Goal: Use online tool/utility

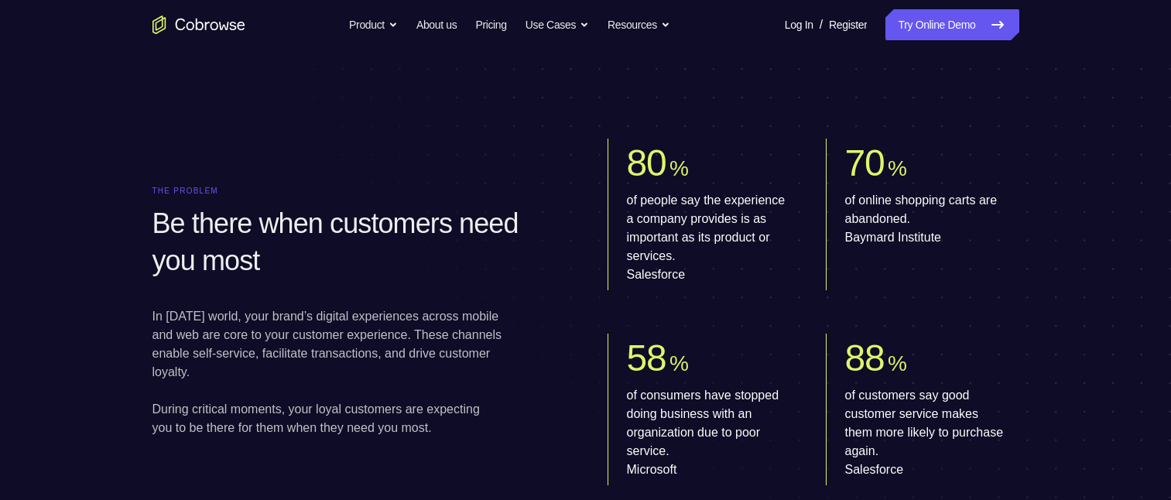
scroll to position [218, 0]
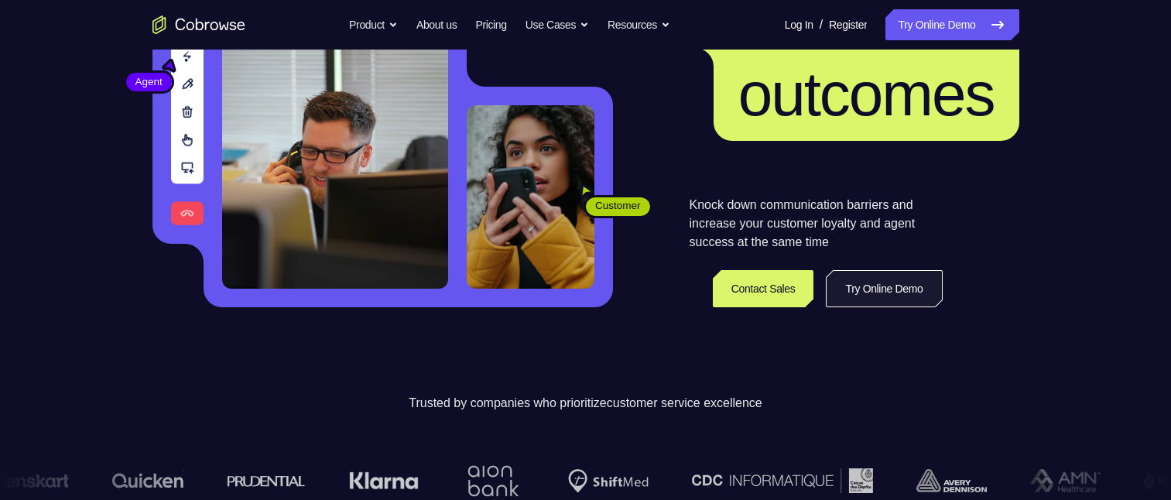
click at [912, 288] on link "Try Online Demo" at bounding box center [884, 288] width 116 height 37
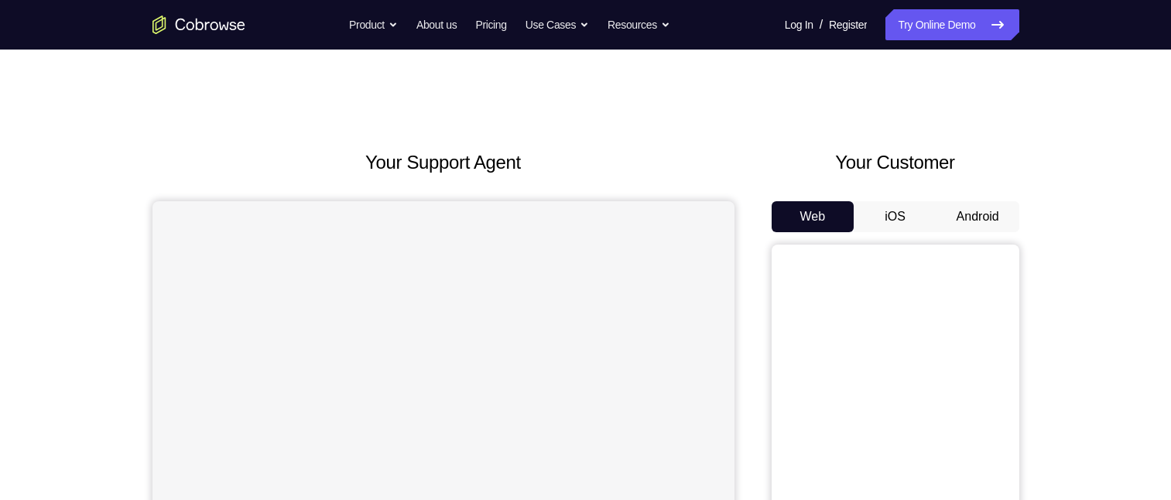
click at [960, 220] on button "Android" at bounding box center [977, 216] width 83 height 31
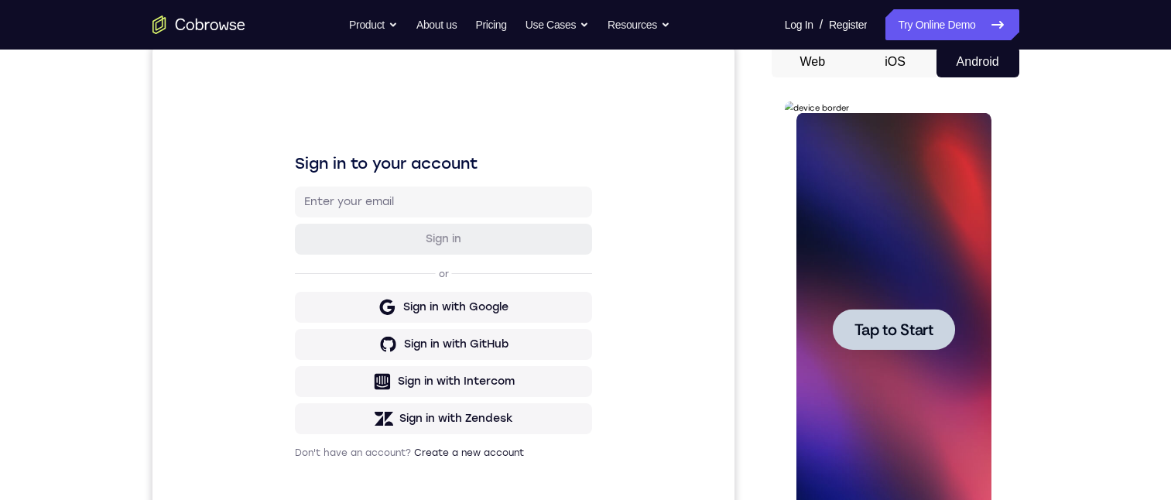
click at [881, 322] on span "Tap to Start" at bounding box center [893, 329] width 79 height 15
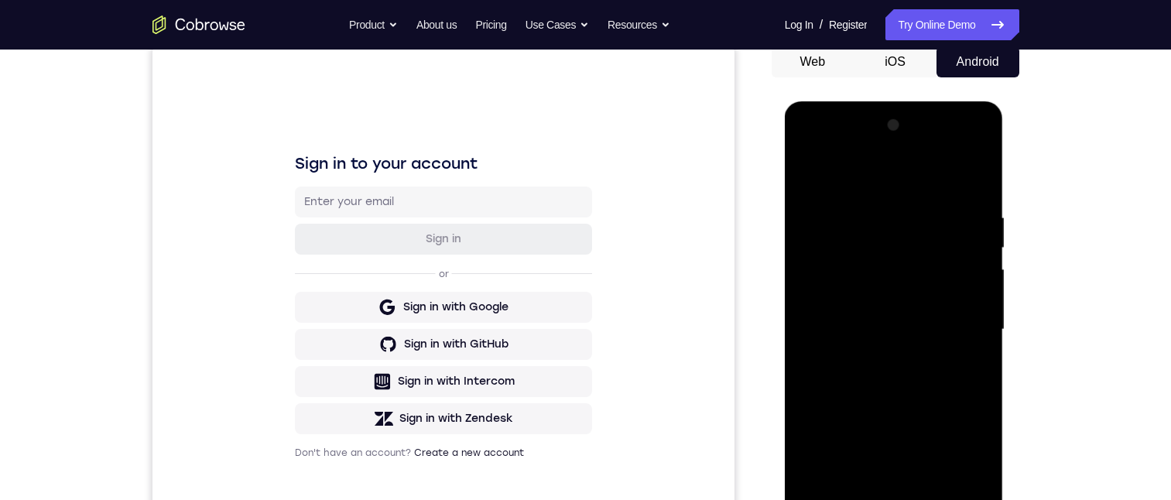
click at [901, 75] on button "iOS" at bounding box center [895, 61] width 83 height 31
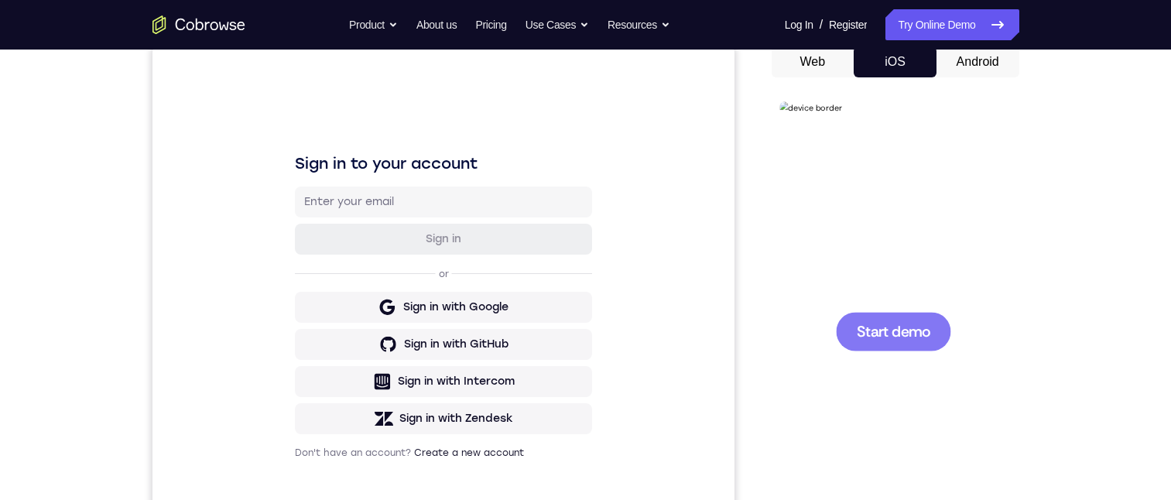
click at [974, 67] on button "Android" at bounding box center [977, 61] width 83 height 31
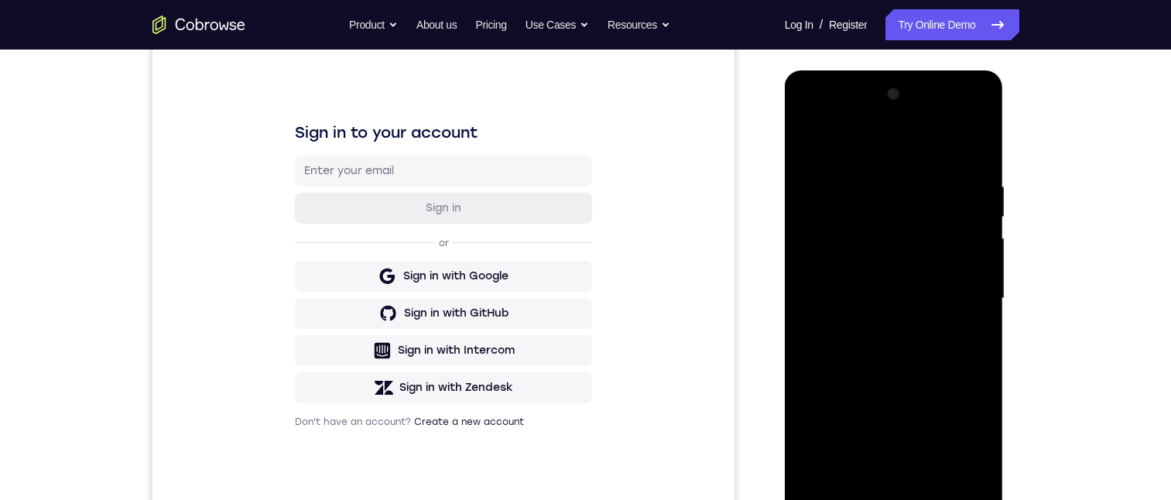
scroll to position [217, 0]
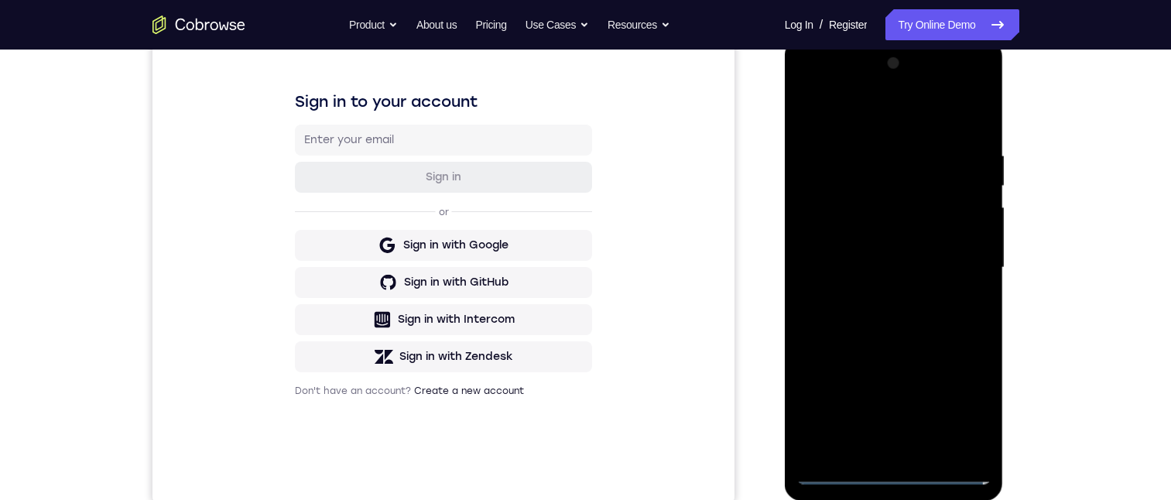
click at [891, 475] on div at bounding box center [893, 267] width 195 height 433
click at [856, 448] on div at bounding box center [893, 267] width 195 height 433
click at [836, 394] on div at bounding box center [893, 267] width 195 height 433
click at [882, 361] on div at bounding box center [893, 267] width 195 height 433
click at [956, 354] on div at bounding box center [893, 267] width 195 height 433
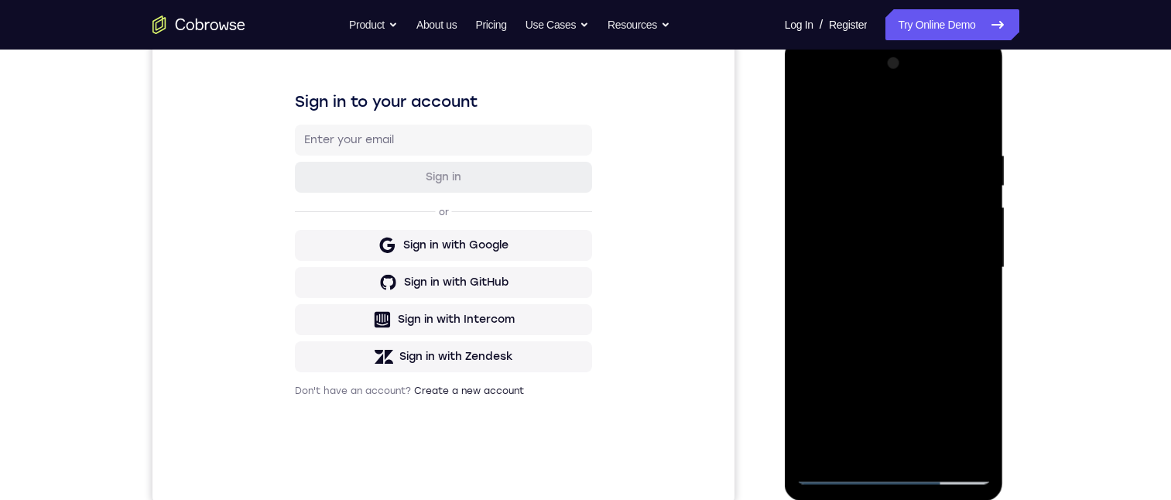
click at [865, 362] on div at bounding box center [893, 267] width 195 height 433
click at [904, 361] on div at bounding box center [893, 267] width 195 height 433
click at [889, 470] on div at bounding box center [893, 267] width 195 height 433
click at [953, 401] on div at bounding box center [893, 267] width 195 height 433
click at [813, 86] on div at bounding box center [893, 267] width 195 height 433
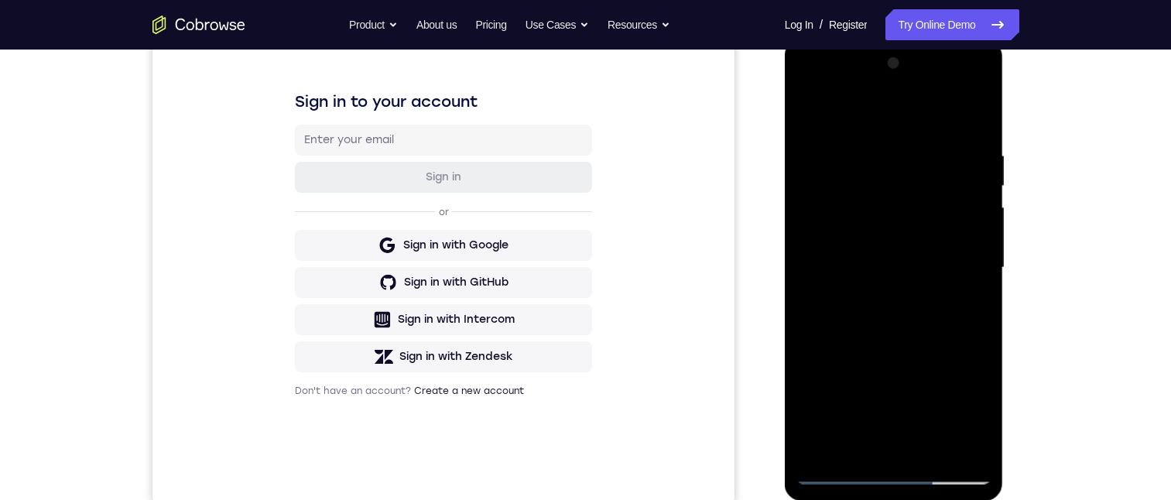
click at [833, 183] on div at bounding box center [893, 267] width 195 height 433
click at [837, 386] on div at bounding box center [893, 267] width 195 height 433
click at [885, 358] on div at bounding box center [893, 267] width 195 height 433
click at [960, 361] on div at bounding box center [893, 267] width 195 height 433
click at [863, 362] on div at bounding box center [893, 267] width 195 height 433
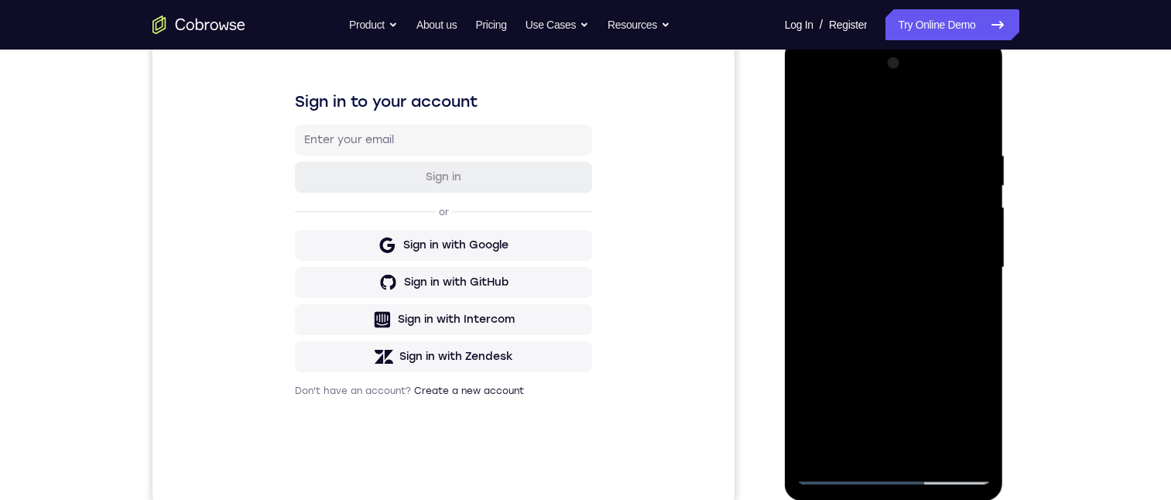
click at [903, 361] on div at bounding box center [893, 267] width 195 height 433
click at [854, 173] on div at bounding box center [893, 267] width 195 height 433
click at [843, 214] on div at bounding box center [893, 267] width 195 height 433
click at [833, 236] on div at bounding box center [893, 267] width 195 height 433
click at [960, 228] on div at bounding box center [893, 267] width 195 height 433
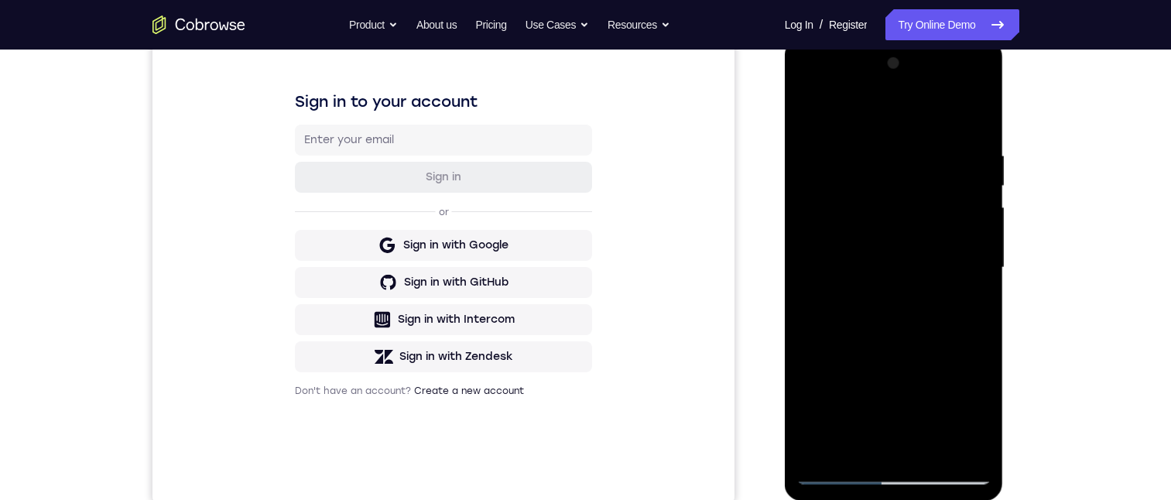
click at [924, 218] on div at bounding box center [893, 267] width 195 height 433
click at [864, 215] on div at bounding box center [893, 267] width 195 height 433
click at [821, 163] on div at bounding box center [893, 267] width 195 height 433
click at [807, 115] on div at bounding box center [893, 267] width 195 height 433
click at [807, 91] on div at bounding box center [893, 267] width 195 height 433
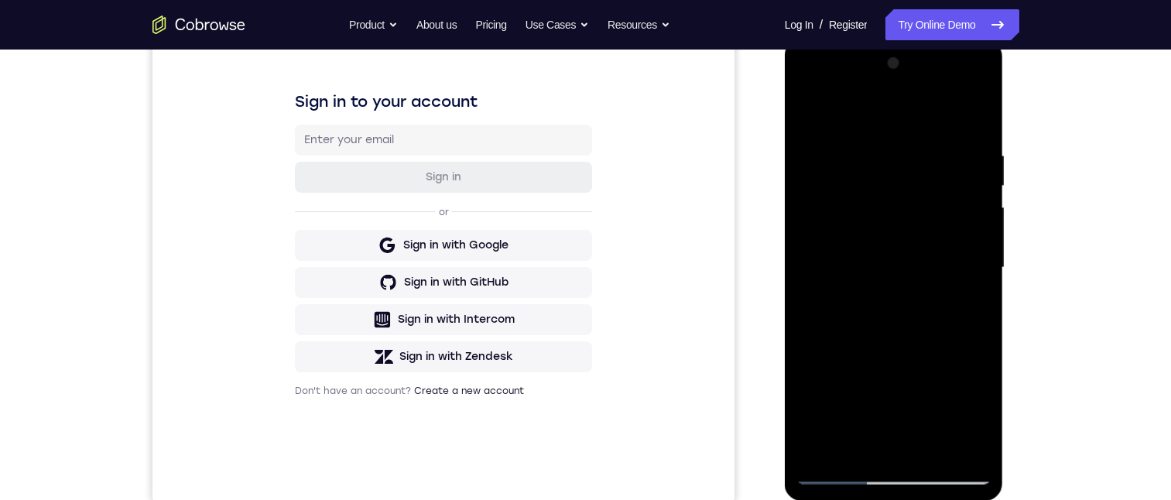
click at [847, 180] on div at bounding box center [893, 267] width 195 height 433
click at [848, 114] on div at bounding box center [893, 267] width 195 height 433
click at [843, 409] on div at bounding box center [893, 267] width 195 height 433
click at [846, 214] on div at bounding box center [893, 267] width 195 height 433
click at [807, 114] on div at bounding box center [893, 267] width 195 height 433
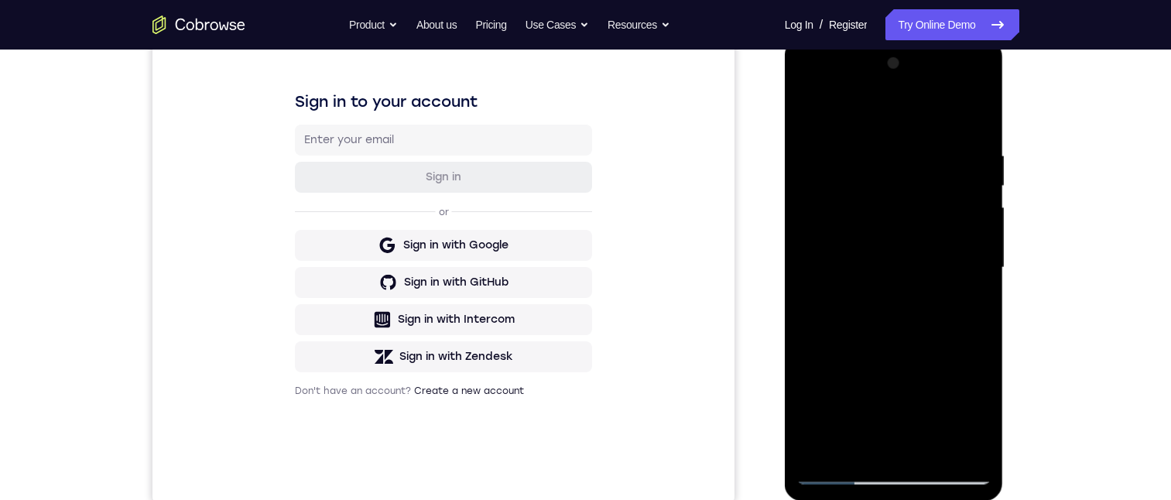
click at [830, 215] on div at bounding box center [893, 267] width 195 height 433
click at [960, 217] on div at bounding box center [893, 267] width 195 height 433
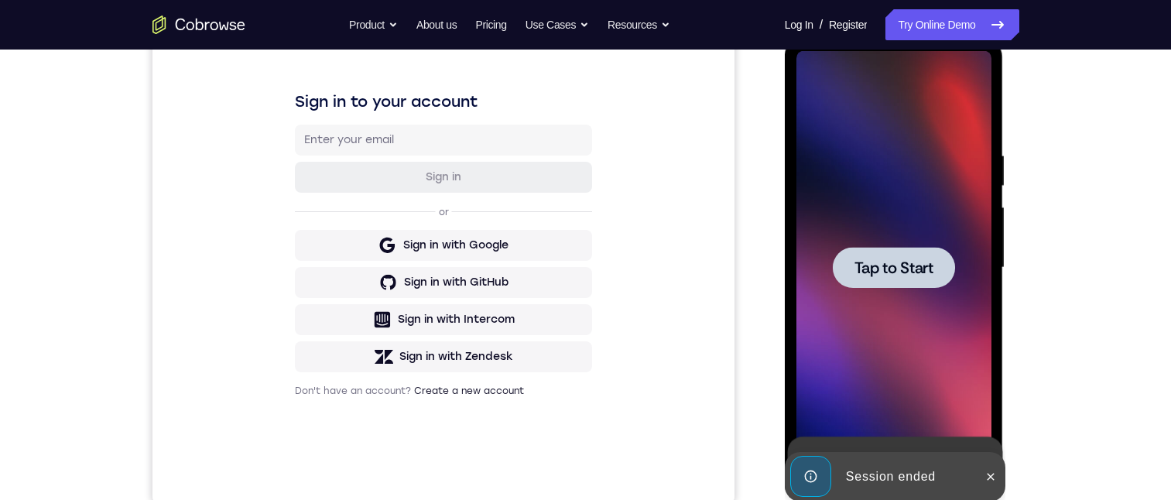
click at [894, 266] on span "Tap to Start" at bounding box center [893, 267] width 79 height 15
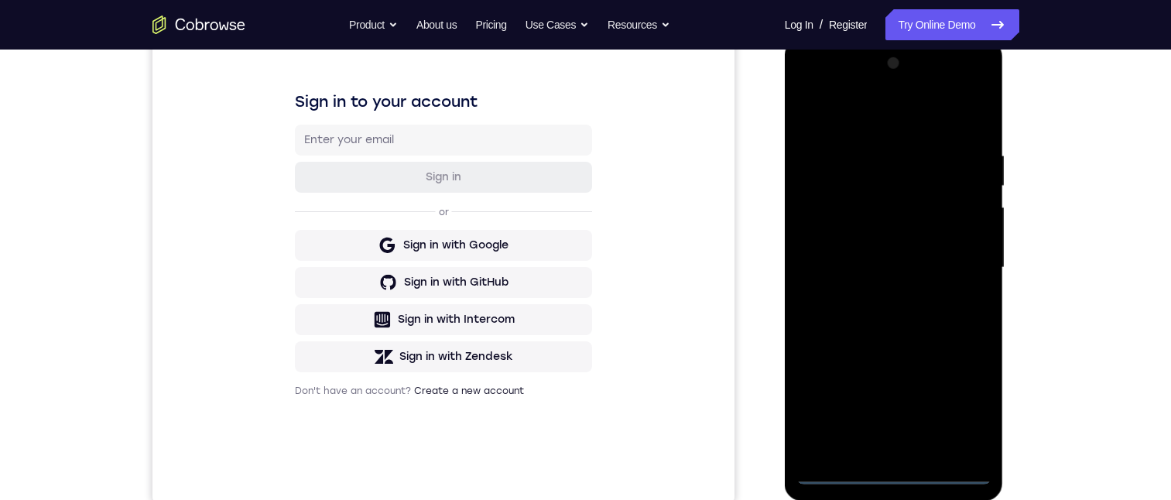
click at [892, 478] on div at bounding box center [893, 267] width 195 height 433
click at [960, 408] on div at bounding box center [893, 267] width 195 height 433
click at [806, 89] on div at bounding box center [893, 267] width 195 height 433
click at [838, 189] on div at bounding box center [893, 267] width 195 height 433
click at [836, 388] on div at bounding box center [893, 267] width 195 height 433
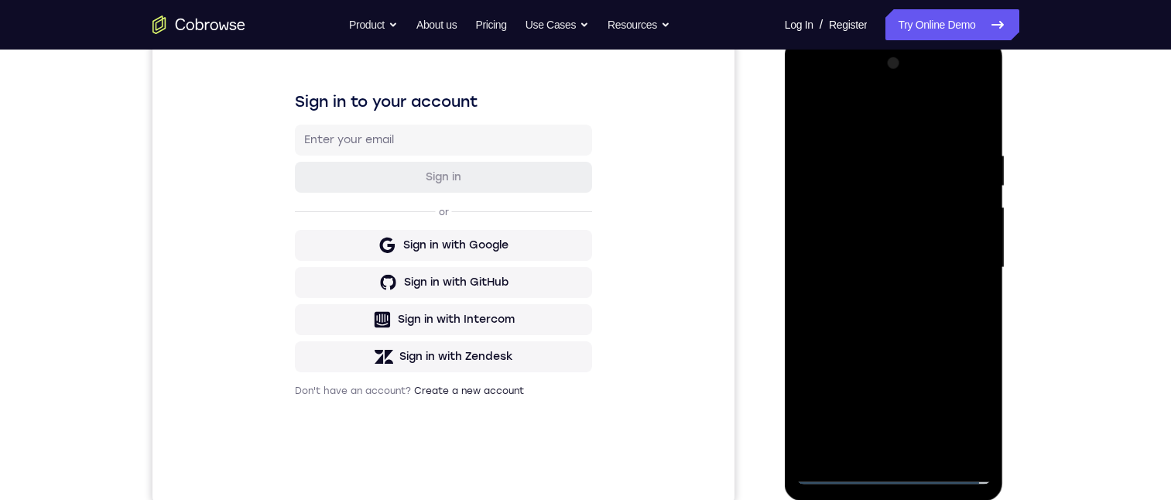
click at [882, 361] on div at bounding box center [893, 267] width 195 height 433
click at [960, 359] on div at bounding box center [893, 267] width 195 height 433
click at [862, 363] on div at bounding box center [893, 267] width 195 height 433
click at [902, 361] on div at bounding box center [893, 267] width 195 height 433
click at [898, 440] on div at bounding box center [893, 267] width 195 height 433
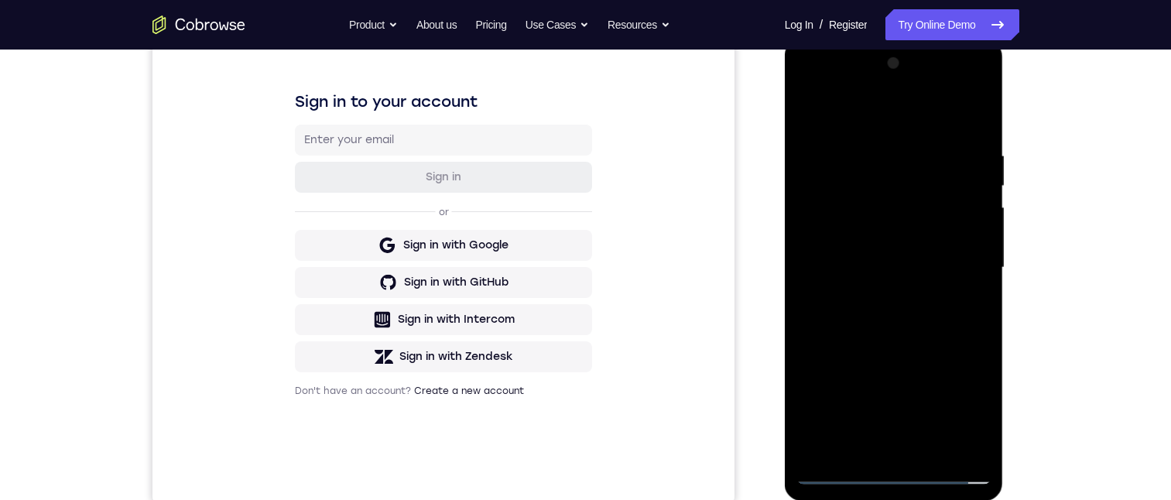
click at [895, 419] on div at bounding box center [893, 267] width 195 height 433
click at [857, 142] on div at bounding box center [893, 267] width 195 height 433
click at [842, 357] on div at bounding box center [893, 267] width 195 height 433
click at [827, 217] on div at bounding box center [893, 267] width 195 height 433
click at [806, 111] on div at bounding box center [893, 267] width 195 height 433
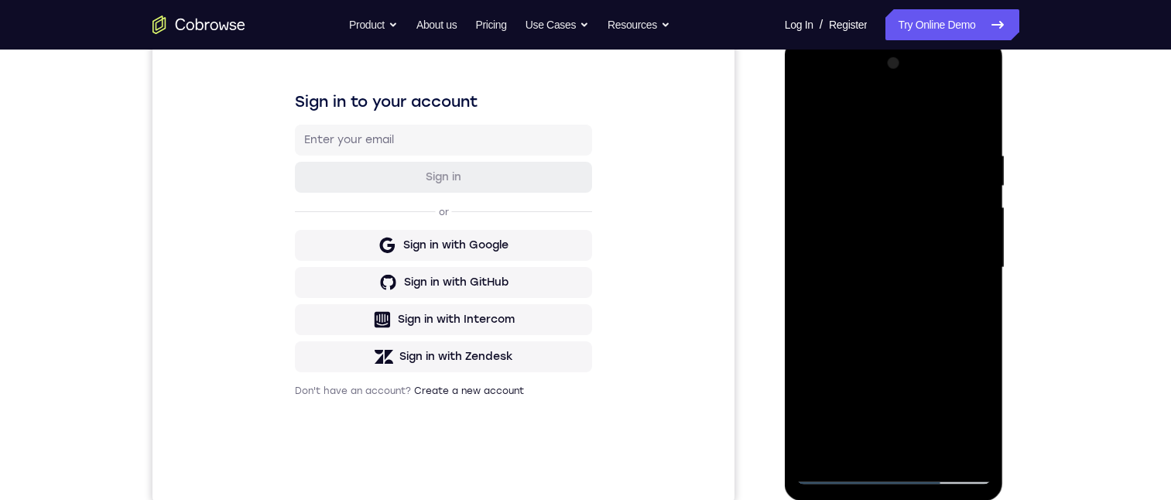
click at [820, 215] on div at bounding box center [893, 267] width 195 height 433
click at [960, 216] on div at bounding box center [893, 267] width 195 height 433
click at [941, 218] on div at bounding box center [893, 267] width 195 height 433
click at [892, 327] on div at bounding box center [893, 267] width 195 height 433
click at [869, 279] on div at bounding box center [893, 267] width 195 height 433
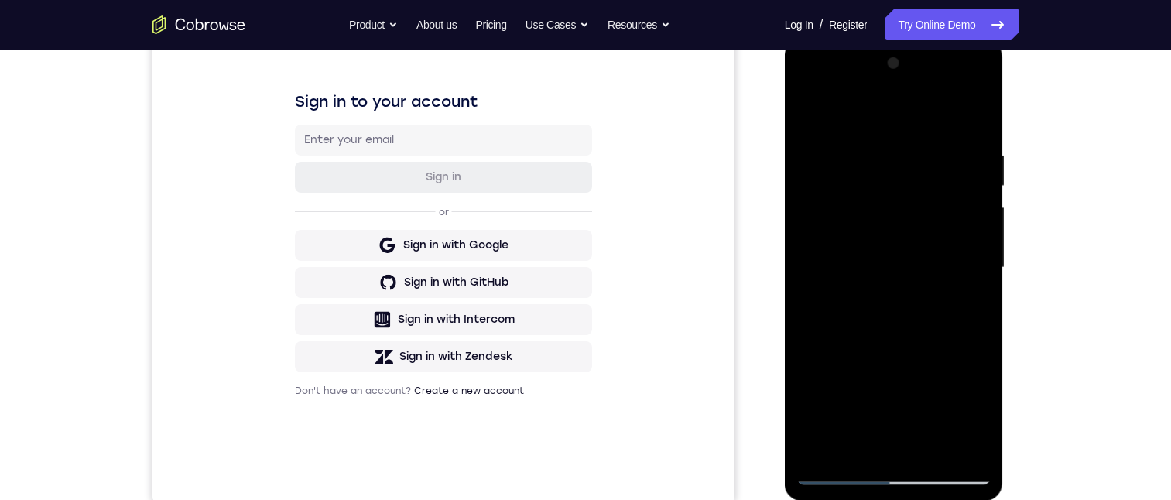
click at [820, 184] on div at bounding box center [893, 267] width 195 height 433
click at [867, 219] on div at bounding box center [893, 267] width 195 height 433
click at [873, 252] on div at bounding box center [893, 267] width 195 height 433
click at [855, 290] on div at bounding box center [893, 267] width 195 height 433
click at [808, 115] on div at bounding box center [893, 267] width 195 height 433
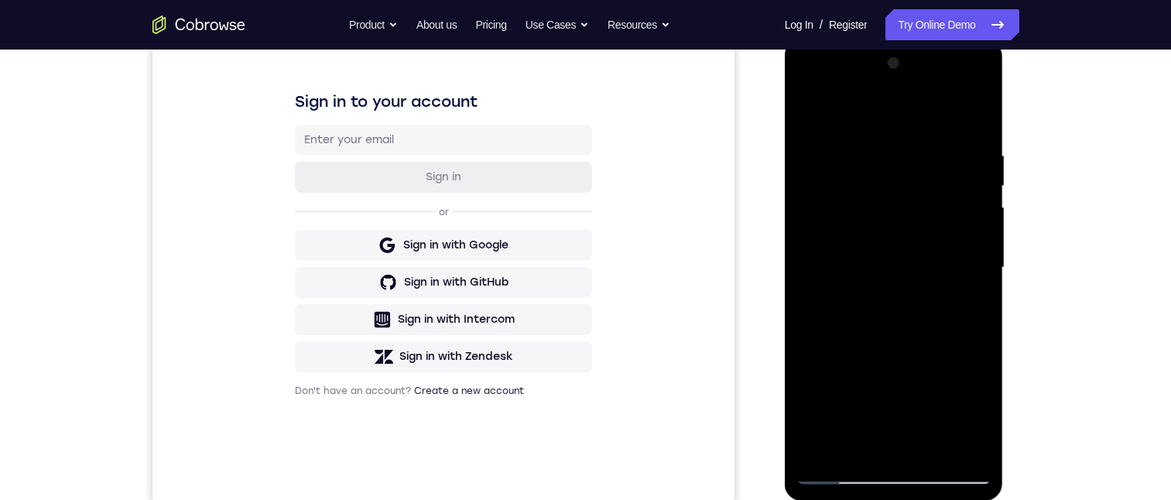
click at [871, 142] on div at bounding box center [893, 267] width 195 height 433
click at [808, 114] on div at bounding box center [893, 267] width 195 height 433
click at [807, 111] on div at bounding box center [893, 267] width 195 height 433
click at [839, 475] on div at bounding box center [893, 267] width 195 height 433
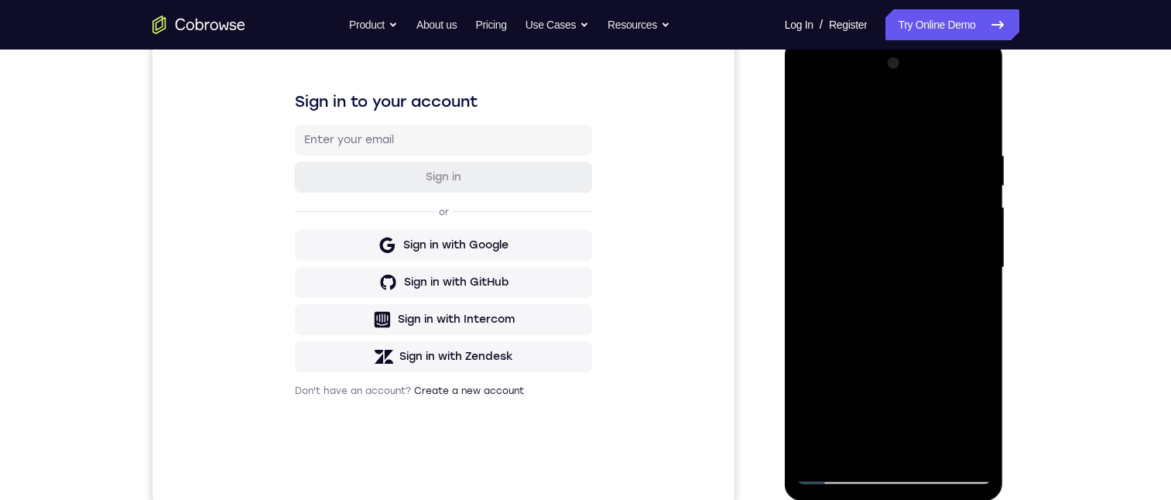
click at [871, 305] on div at bounding box center [893, 267] width 195 height 433
click at [977, 111] on div at bounding box center [893, 267] width 195 height 433
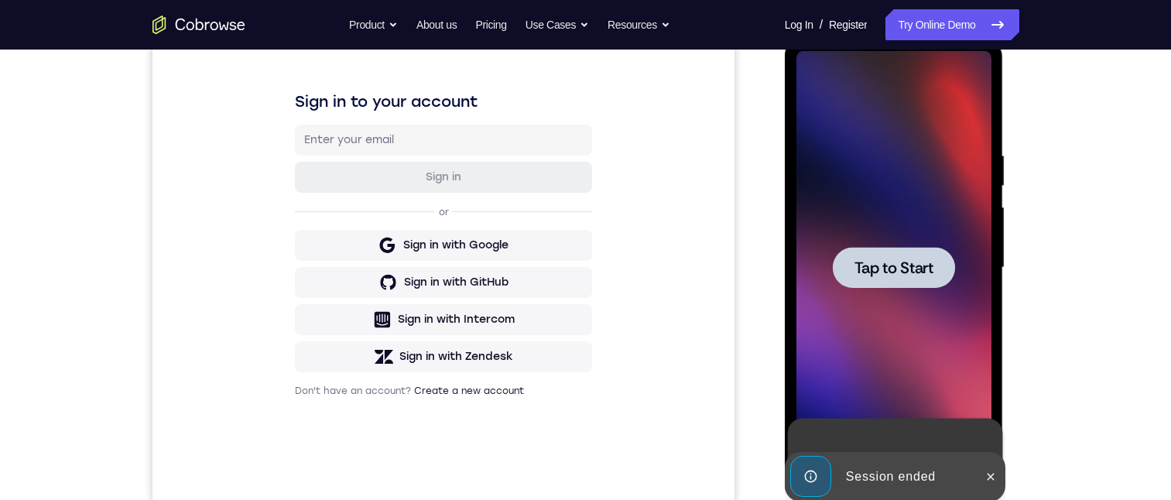
click at [868, 273] on span "Tap to Start" at bounding box center [893, 267] width 79 height 15
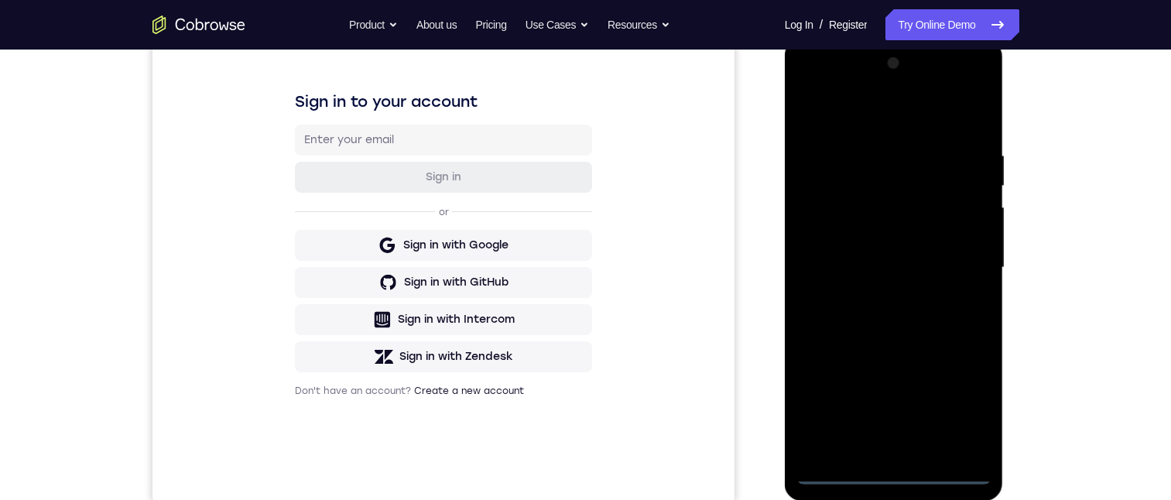
click at [895, 474] on div at bounding box center [893, 267] width 195 height 433
click at [963, 402] on div at bounding box center [893, 267] width 195 height 433
click at [815, 85] on div at bounding box center [893, 267] width 195 height 433
click at [954, 264] on div at bounding box center [893, 267] width 195 height 433
click at [875, 272] on div at bounding box center [893, 267] width 195 height 433
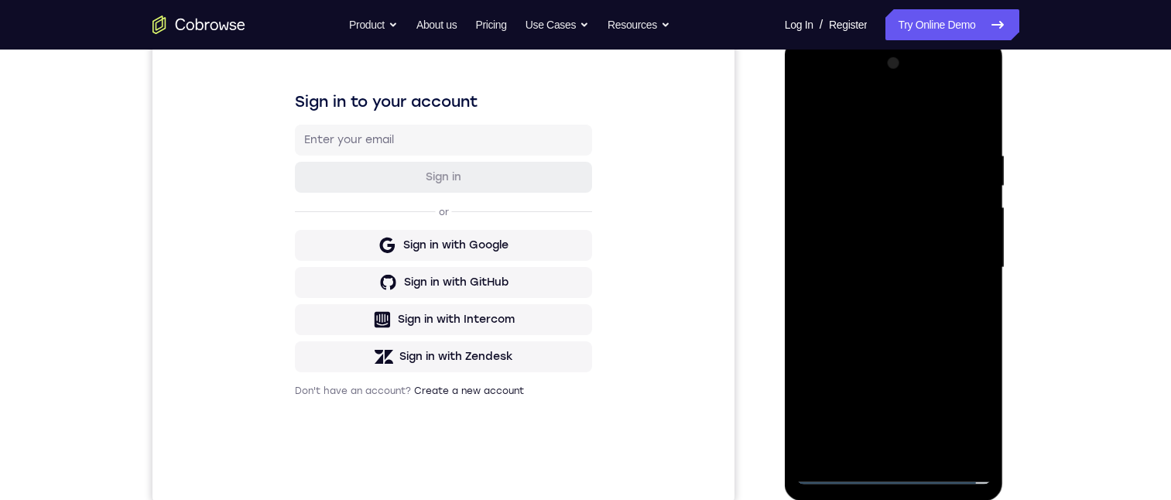
click at [931, 448] on div at bounding box center [893, 267] width 195 height 433
click at [976, 111] on div at bounding box center [893, 267] width 195 height 433
click at [929, 451] on div at bounding box center [893, 267] width 195 height 433
click at [896, 451] on div at bounding box center [893, 267] width 195 height 433
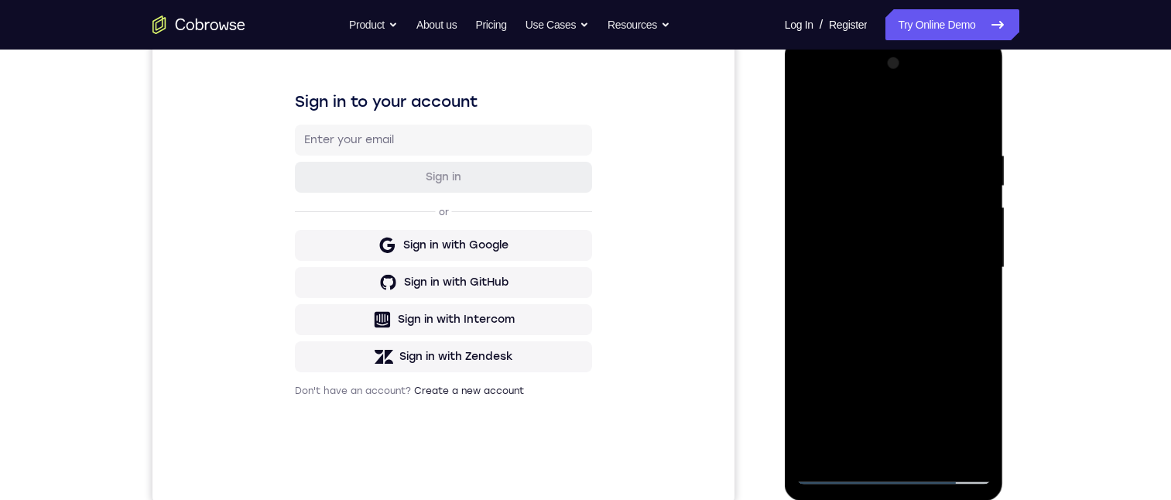
drag, startPoint x: 753, startPoint y: 247, endPoint x: 1, endPoint y: 211, distance: 753.1
click at [753, 247] on div "Your Support Agent Your Customer Web iOS Android" at bounding box center [585, 218] width 867 height 572
click at [840, 121] on div at bounding box center [893, 267] width 195 height 433
click at [896, 453] on div at bounding box center [893, 267] width 195 height 433
